Goal: Task Accomplishment & Management: Manage account settings

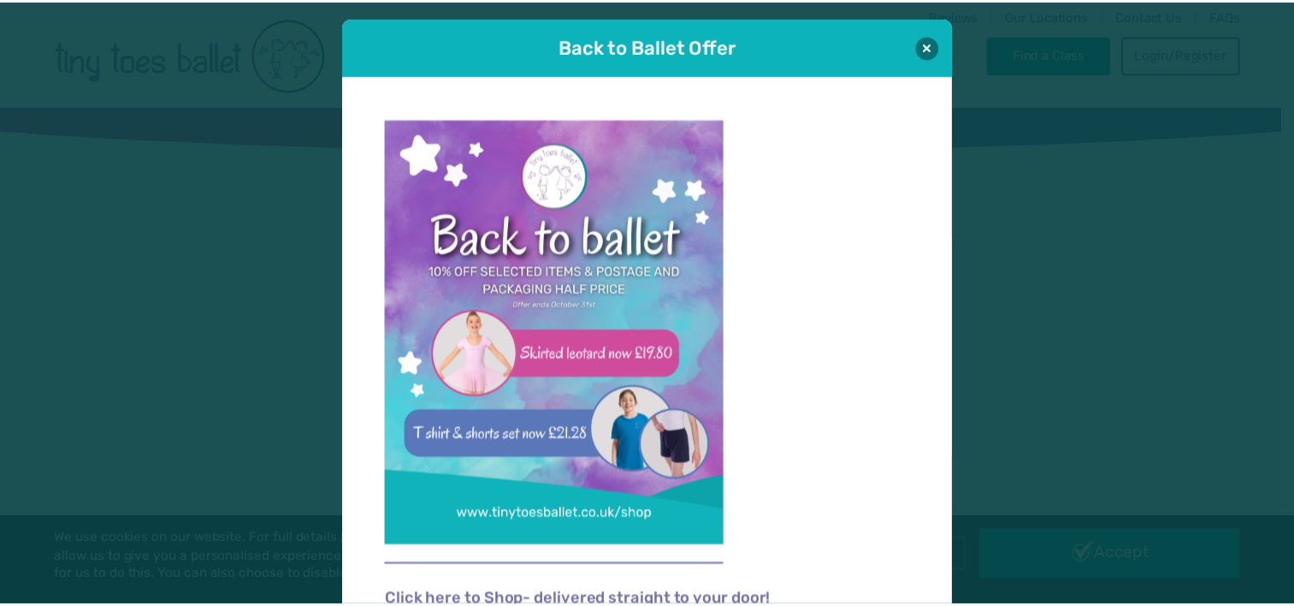
scroll to position [17, 0]
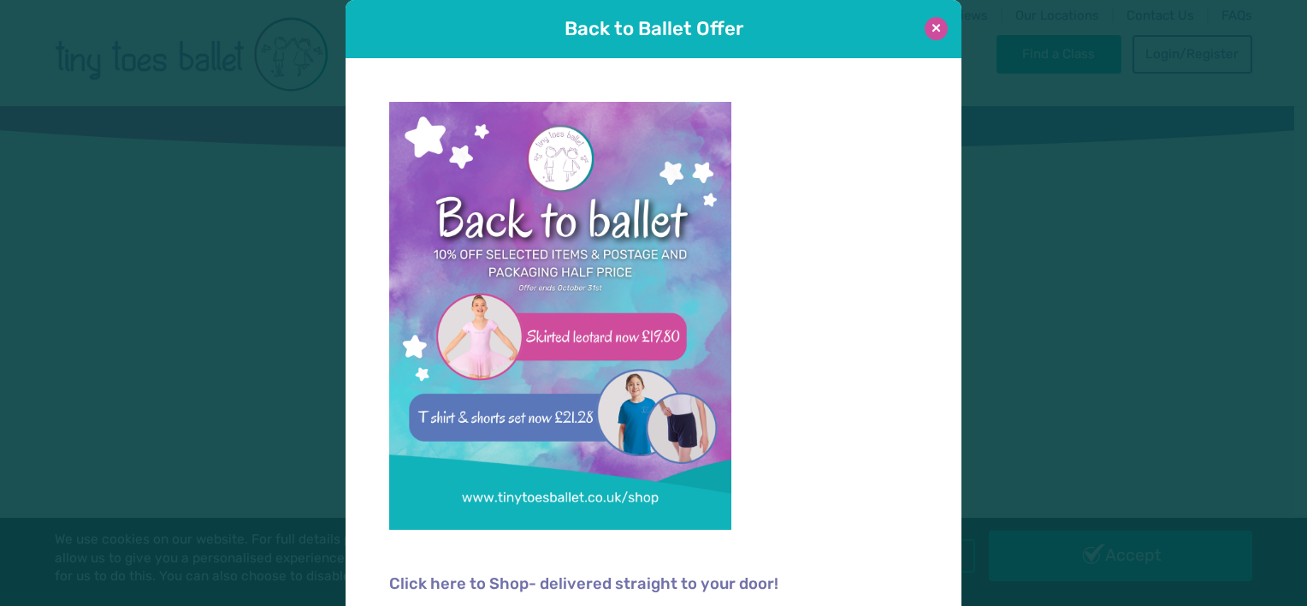
type input "**********"
click at [926, 27] on button at bounding box center [936, 28] width 23 height 23
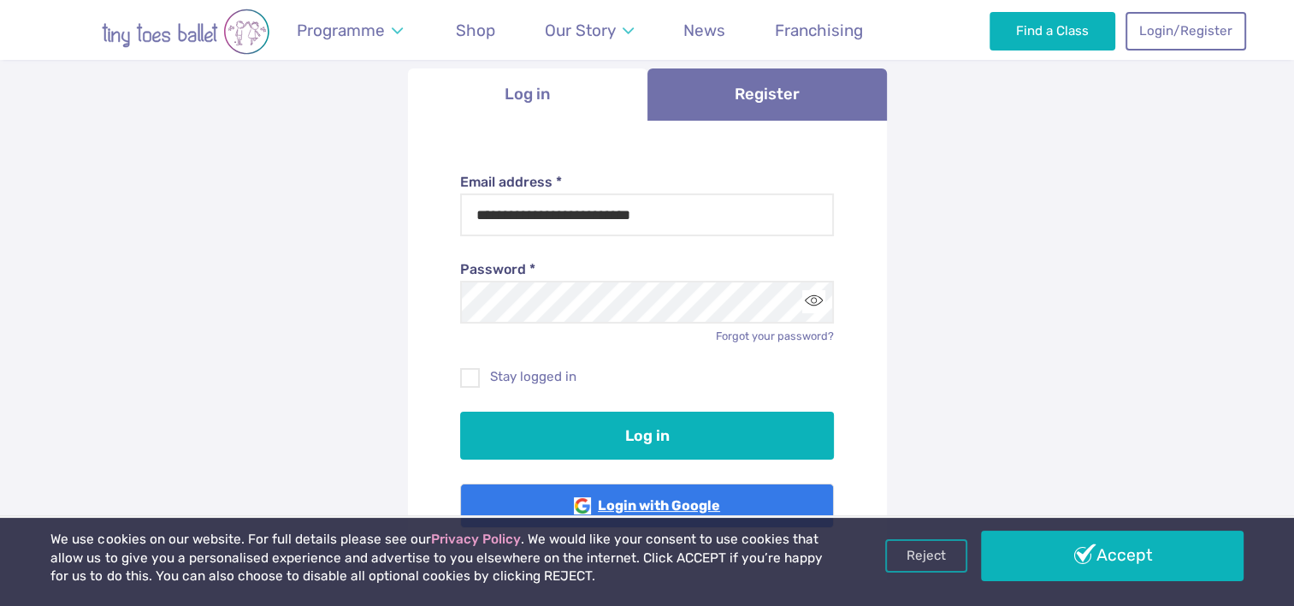
scroll to position [257, 0]
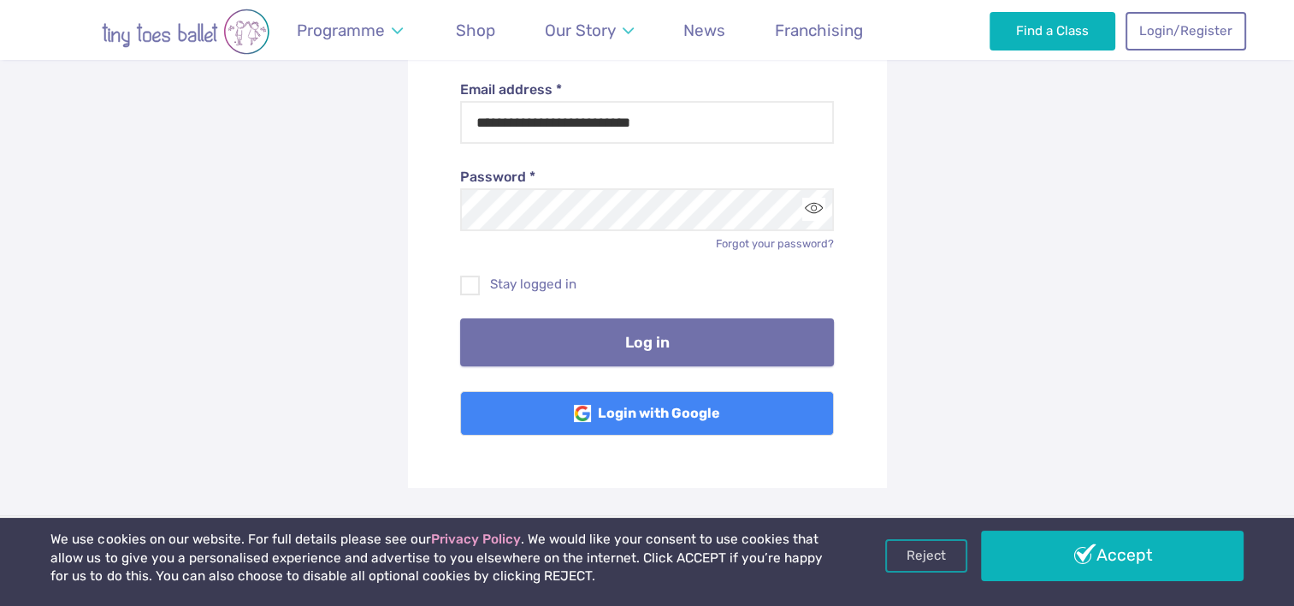
click at [628, 340] on button "Log in" at bounding box center [647, 342] width 374 height 48
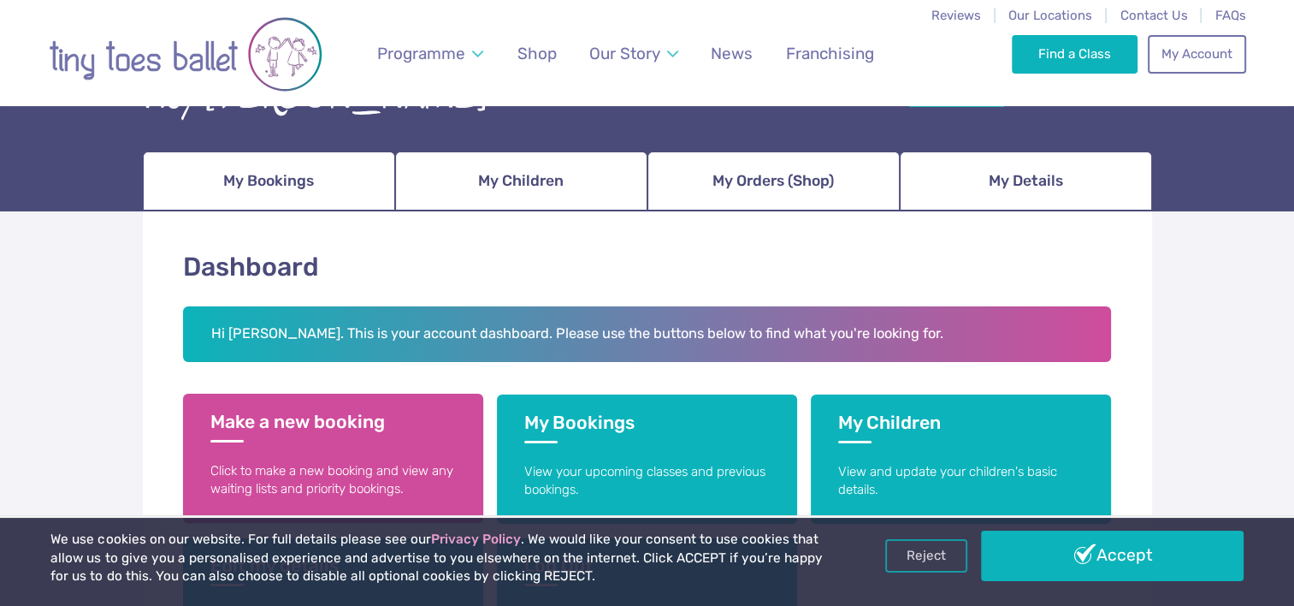
scroll to position [257, 0]
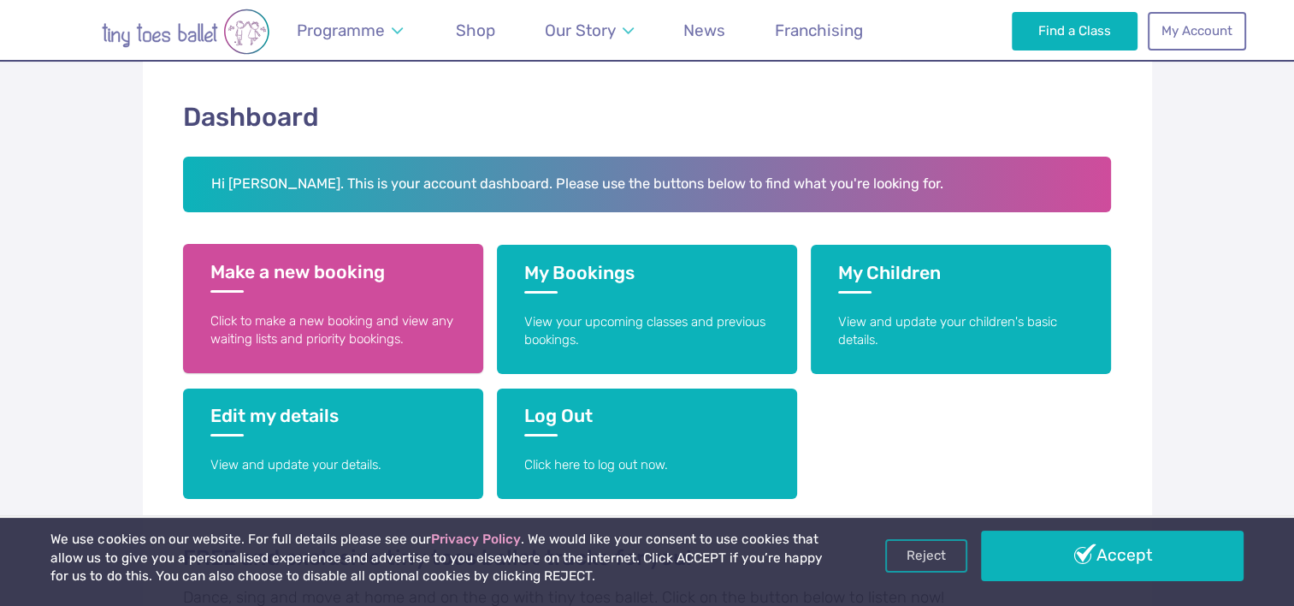
click at [334, 322] on p "Click to make a new booking and view any waiting lists and priority bookings." at bounding box center [332, 330] width 245 height 37
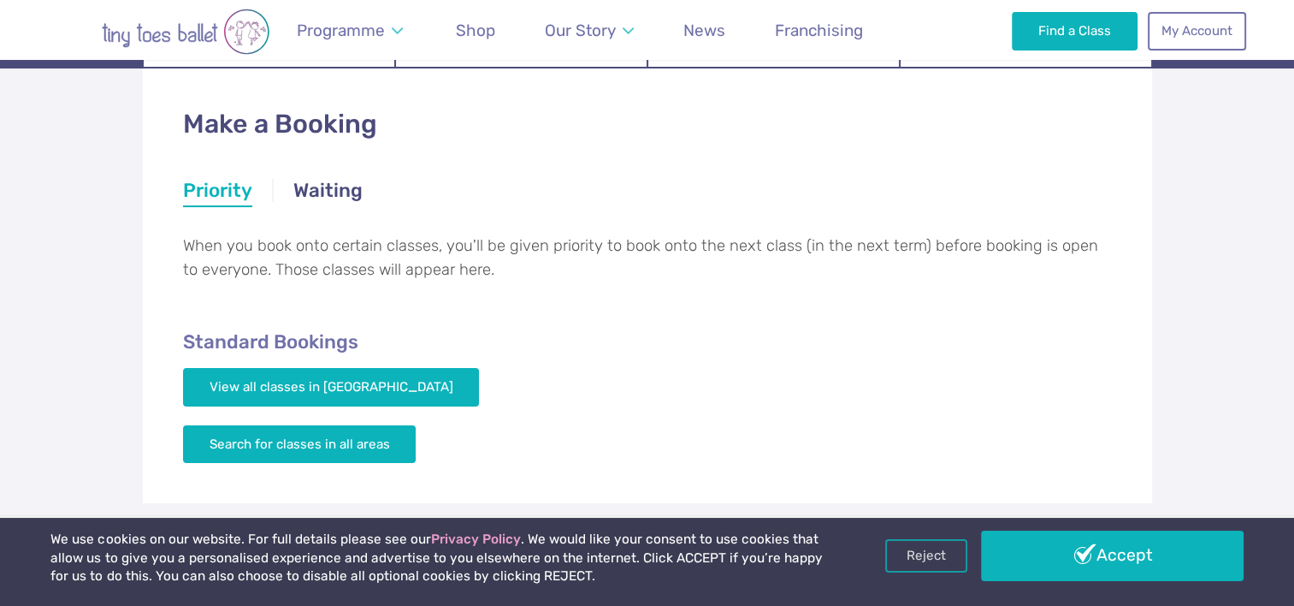
scroll to position [257, 0]
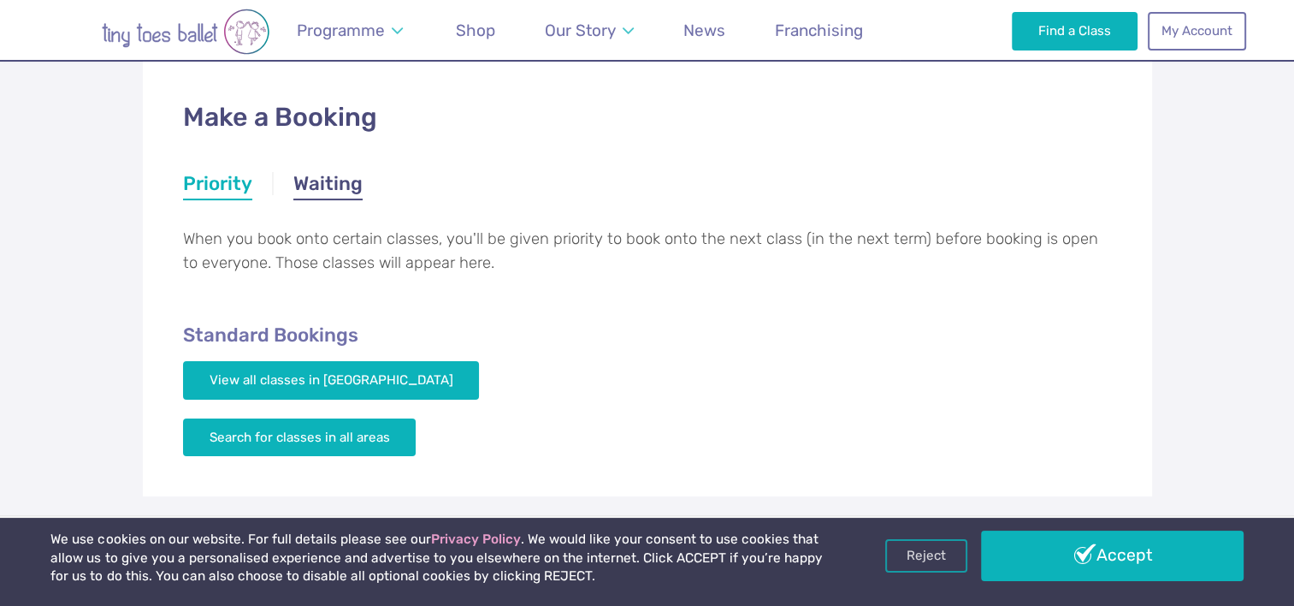
click at [319, 180] on link "Waiting" at bounding box center [327, 185] width 69 height 31
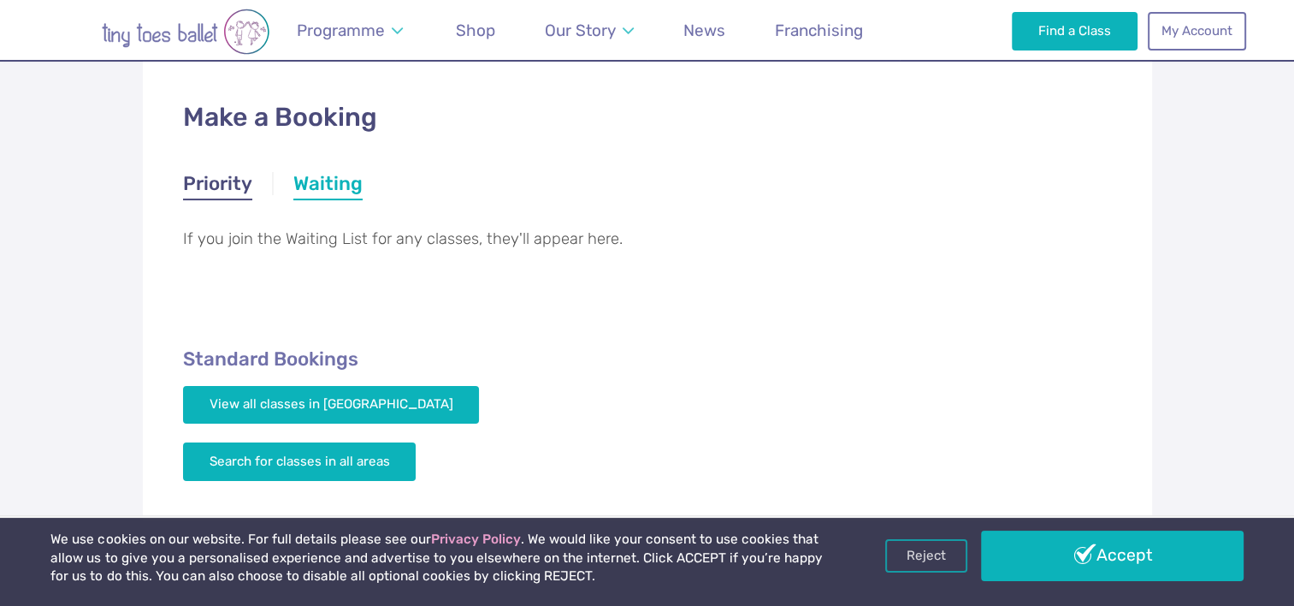
click at [215, 173] on link "Priority" at bounding box center [217, 185] width 69 height 31
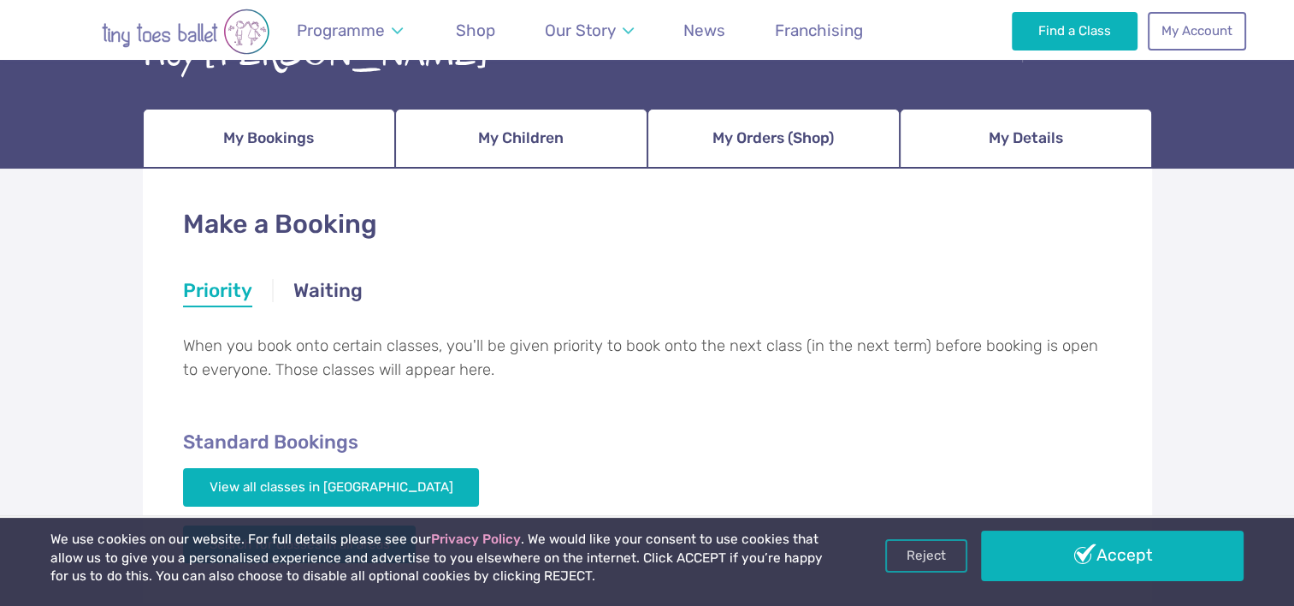
scroll to position [0, 0]
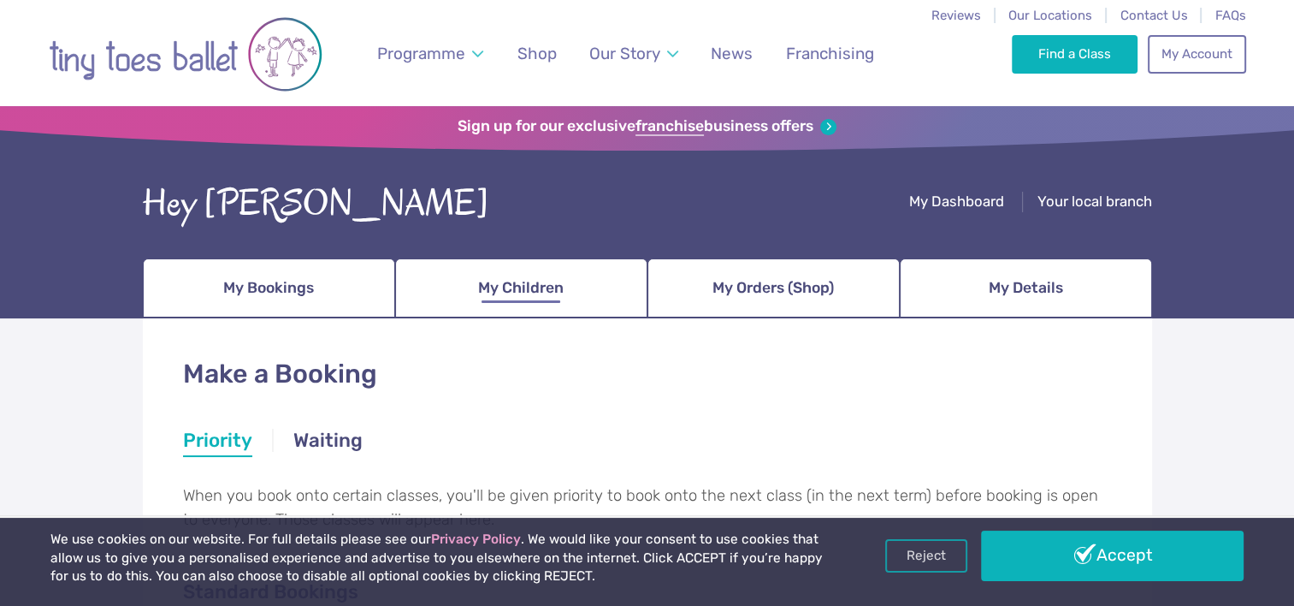
click at [487, 284] on span "My Children" at bounding box center [521, 288] width 86 height 30
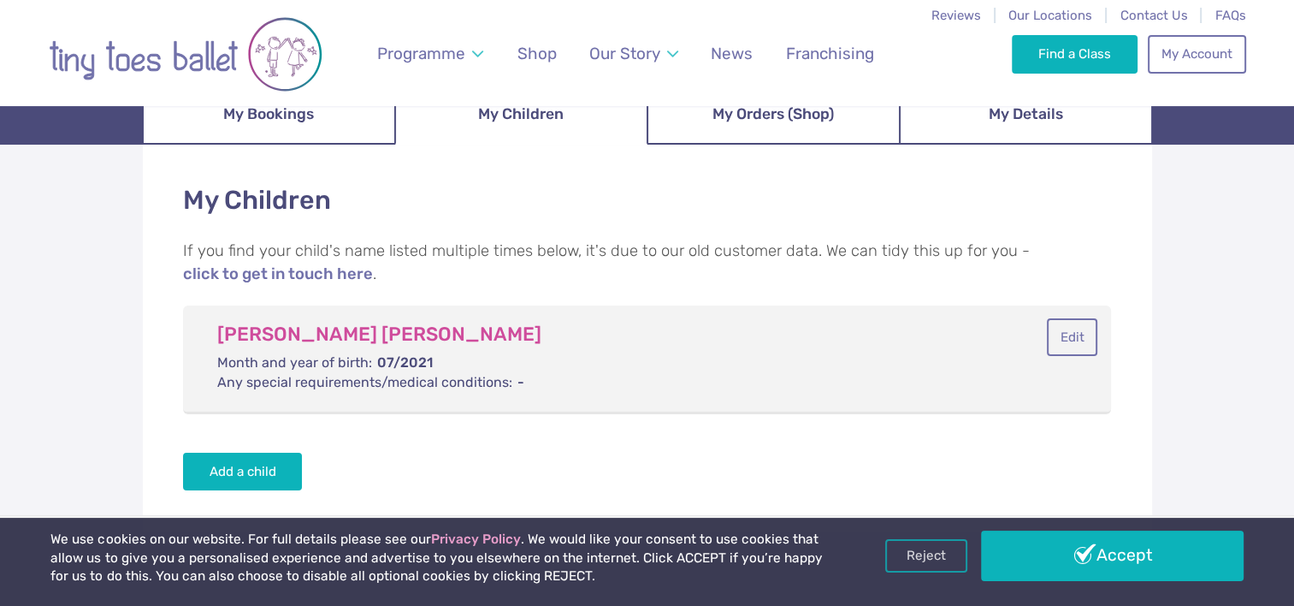
scroll to position [257, 0]
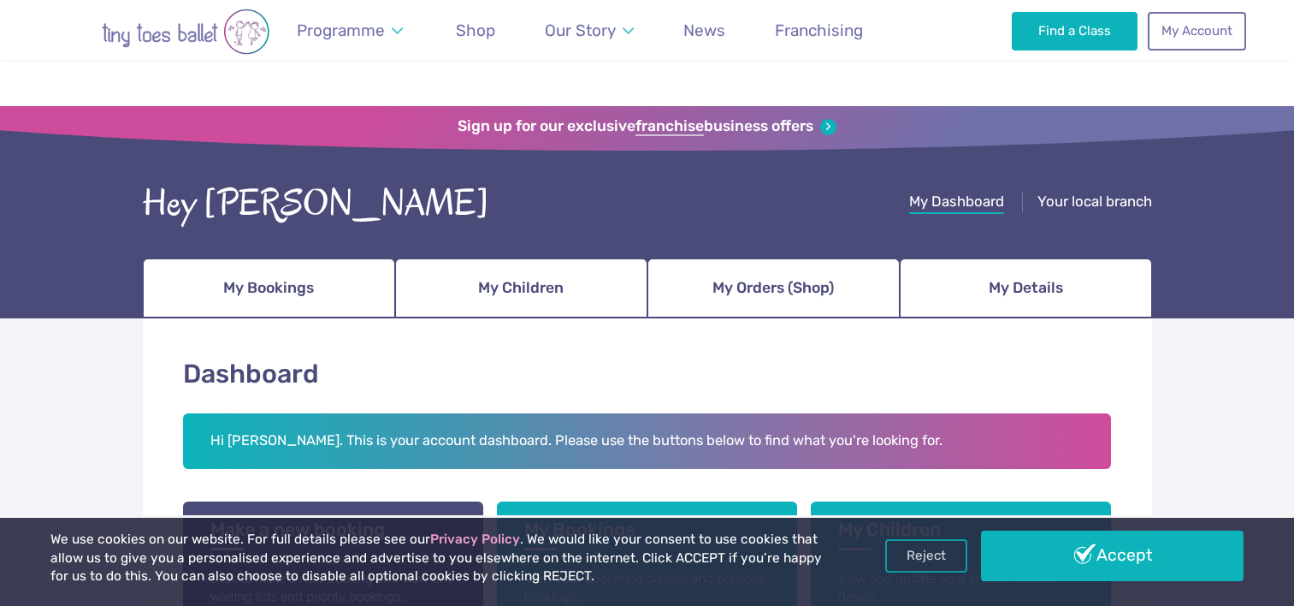
scroll to position [257, 0]
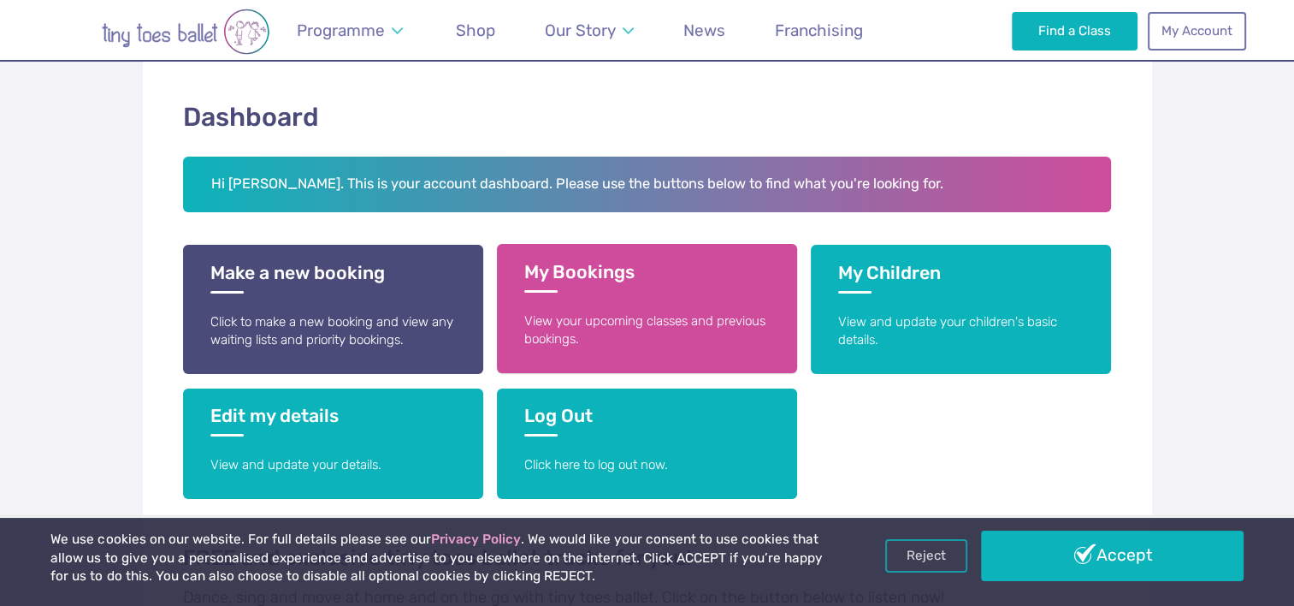
click at [597, 263] on h3 "My Bookings" at bounding box center [646, 277] width 245 height 32
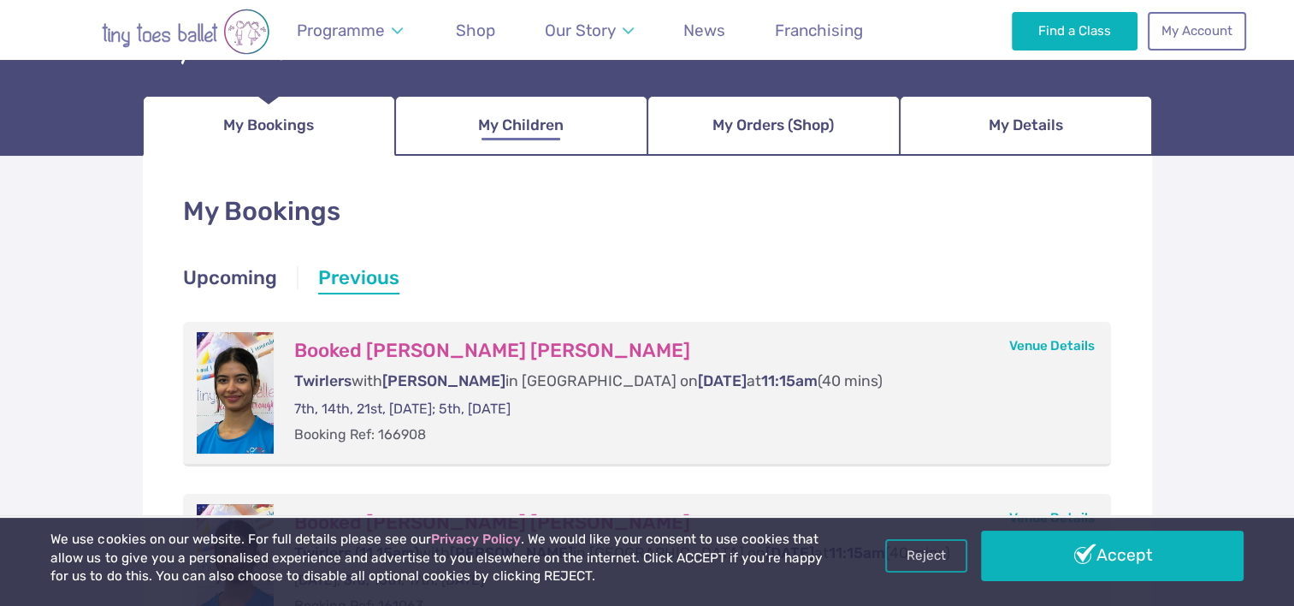
scroll to position [257, 0]
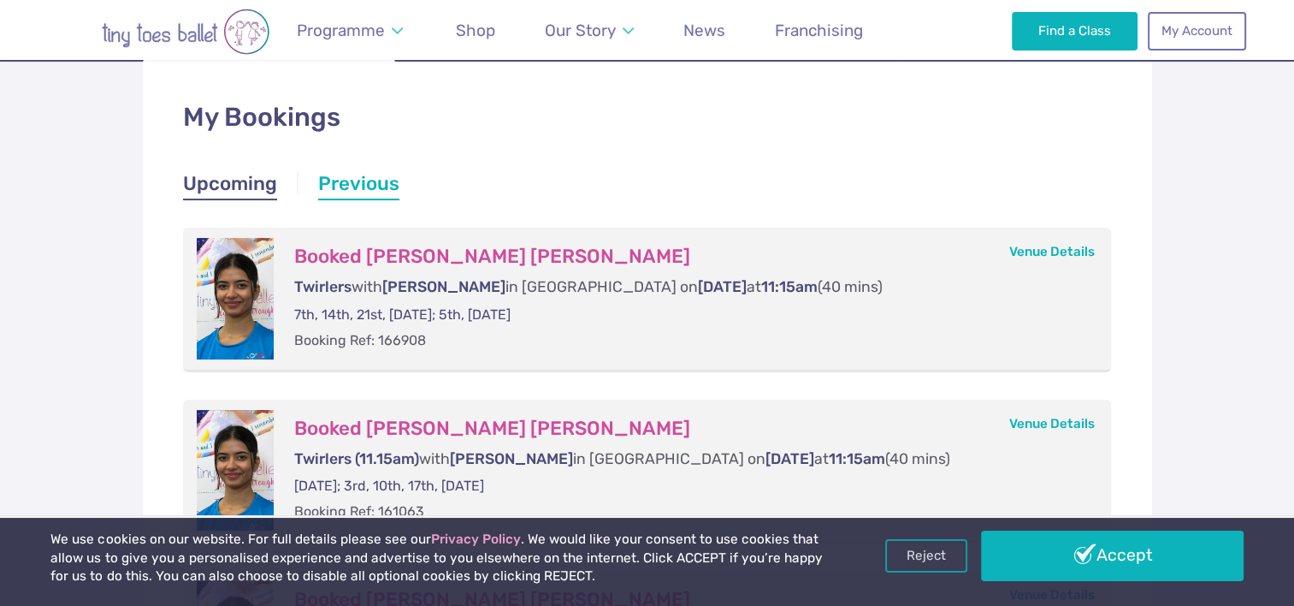
click at [205, 187] on link "Upcoming" at bounding box center [230, 185] width 94 height 31
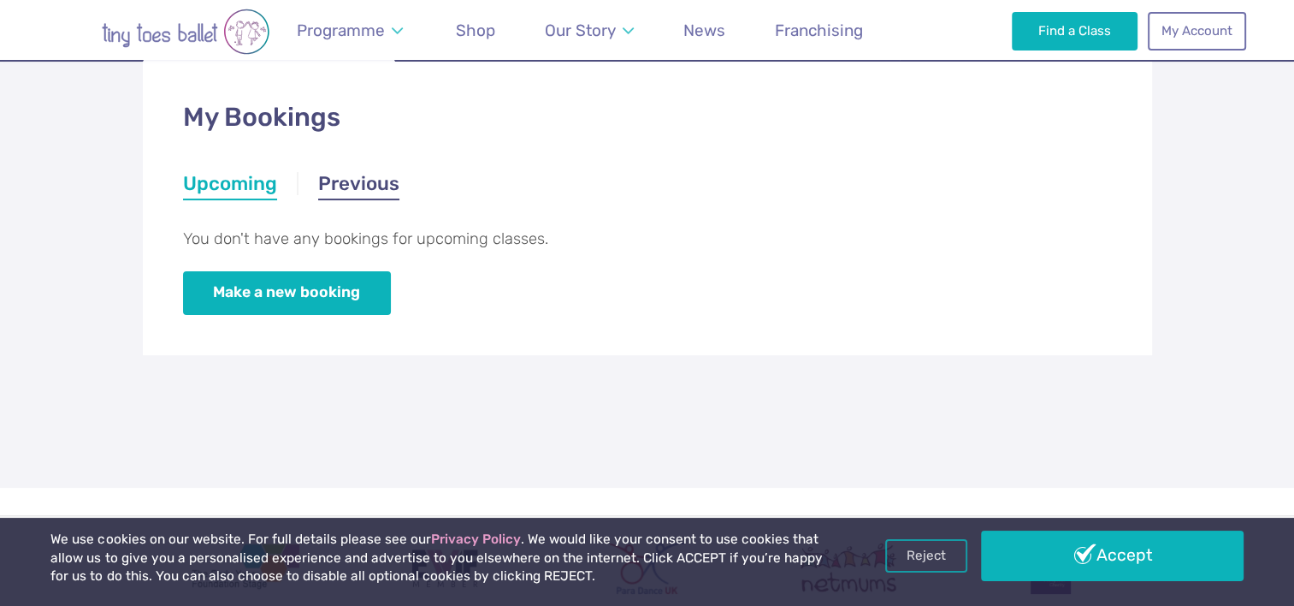
click at [362, 183] on link "Previous" at bounding box center [358, 185] width 81 height 31
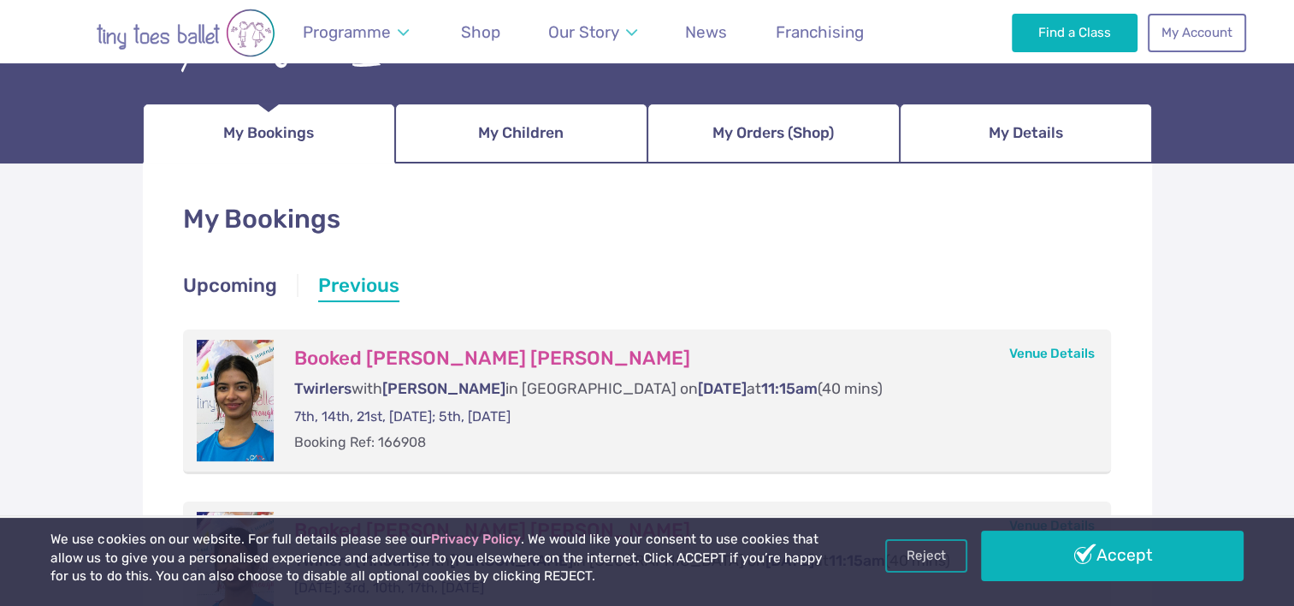
scroll to position [86, 0]
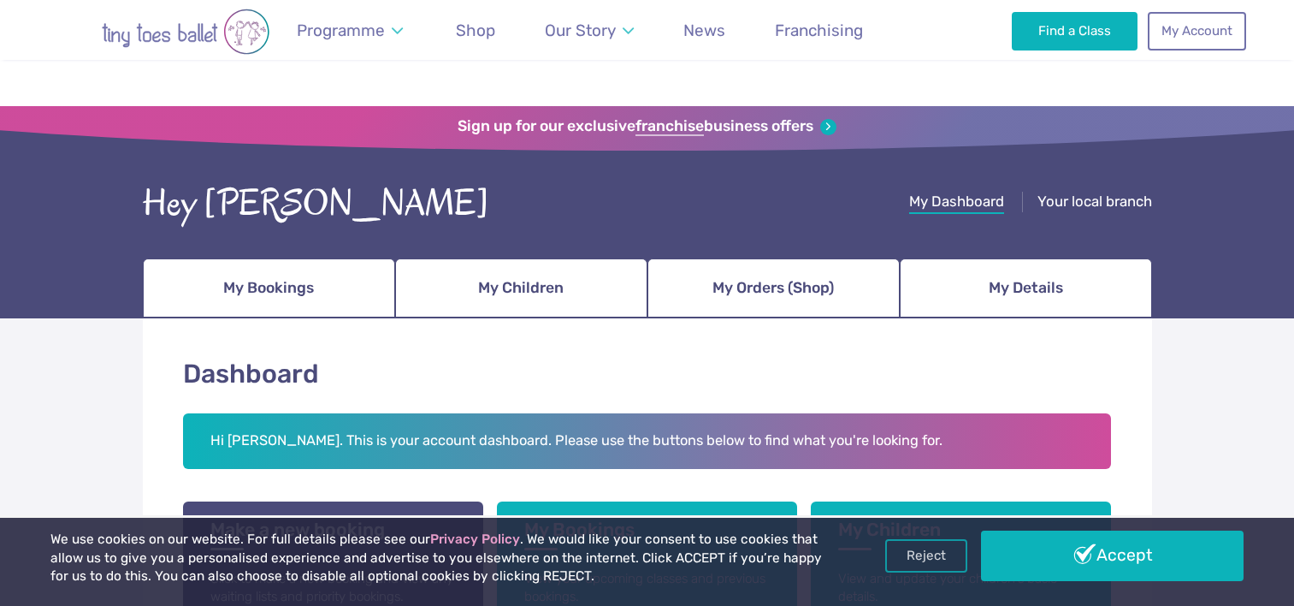
scroll to position [257, 0]
